Goal: Find specific page/section: Find specific page/section

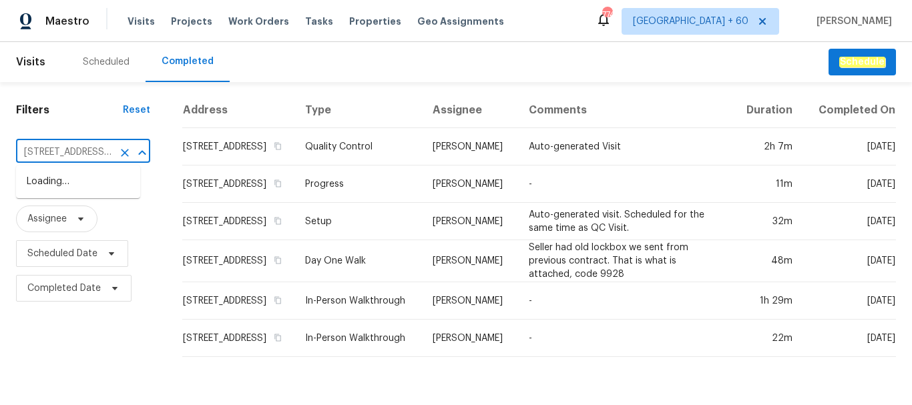
scroll to position [0, 80]
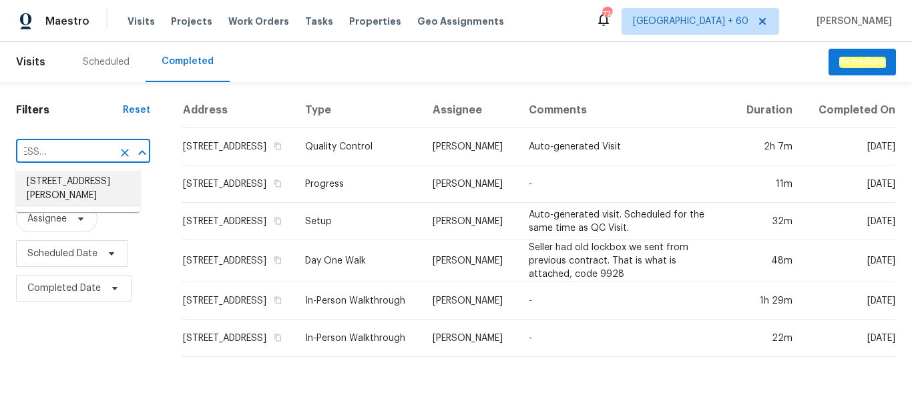
click at [62, 184] on li "[STREET_ADDRESS][PERSON_NAME]" at bounding box center [78, 189] width 124 height 36
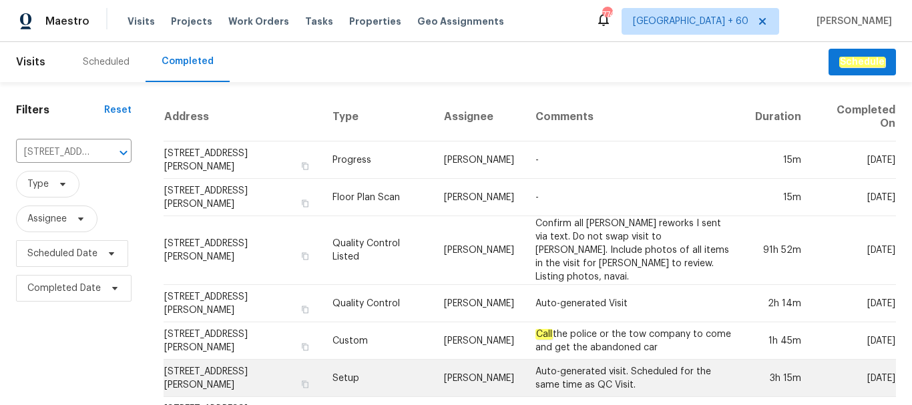
click at [376, 362] on td "Setup" at bounding box center [377, 378] width 111 height 37
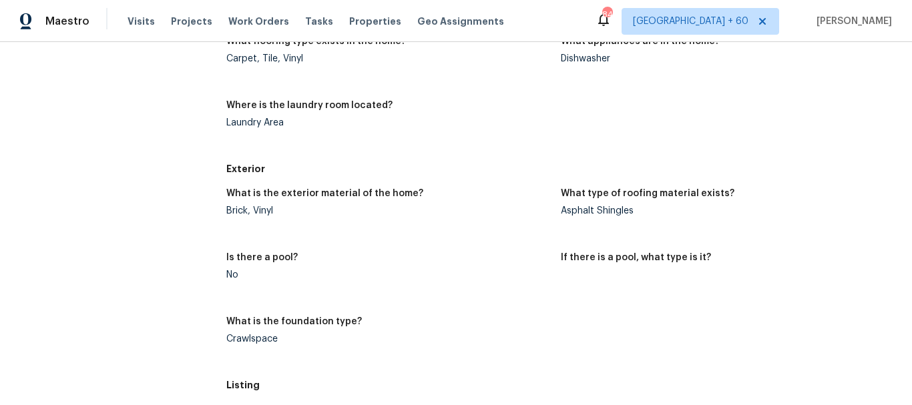
scroll to position [801, 0]
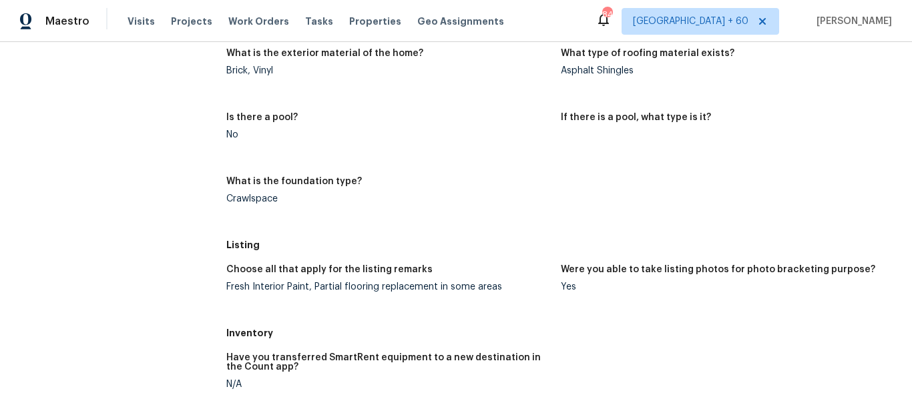
click at [323, 289] on div "Fresh Interior Paint, Partial flooring replacement in some areas" at bounding box center [388, 286] width 324 height 9
copy div "Fresh Interior Paint, Partial flooring replacement in some areas"
